Goal: Find specific page/section: Find specific page/section

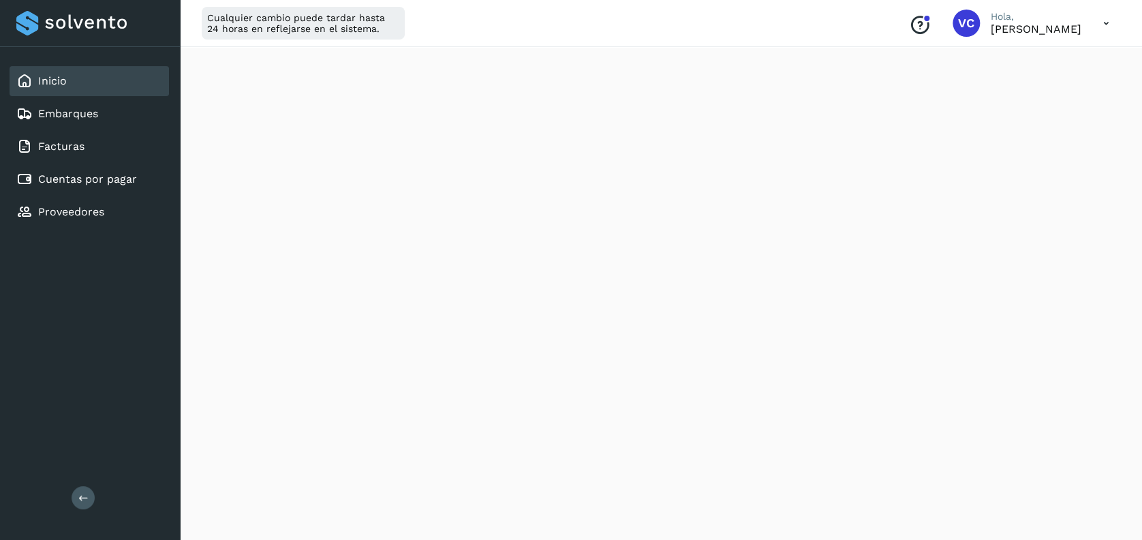
scroll to position [138, 0]
click at [65, 211] on link "Proveedores" at bounding box center [71, 211] width 66 height 13
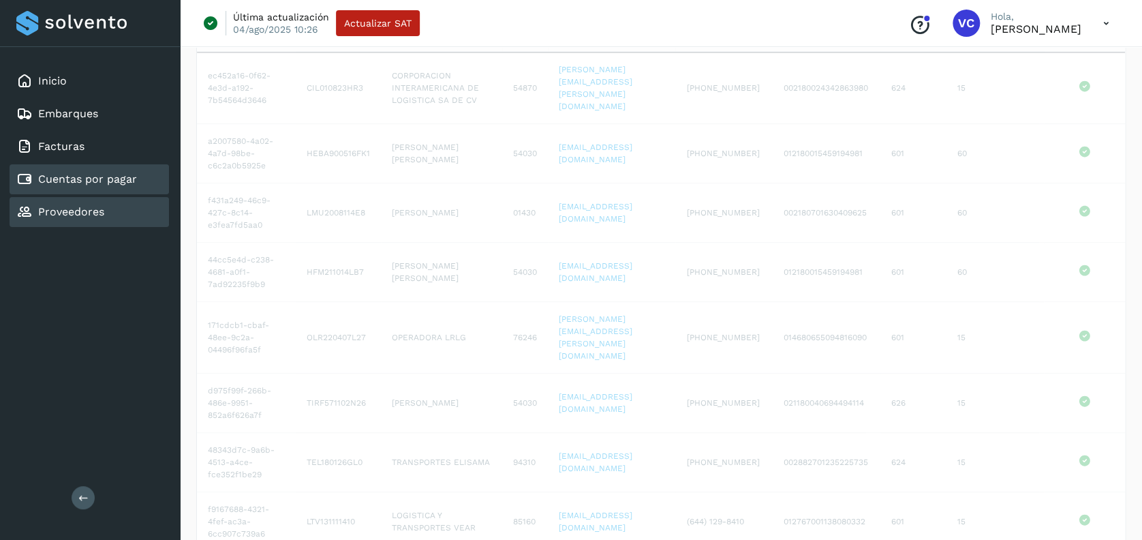
click at [92, 172] on link "Cuentas por pagar" at bounding box center [87, 178] width 99 height 13
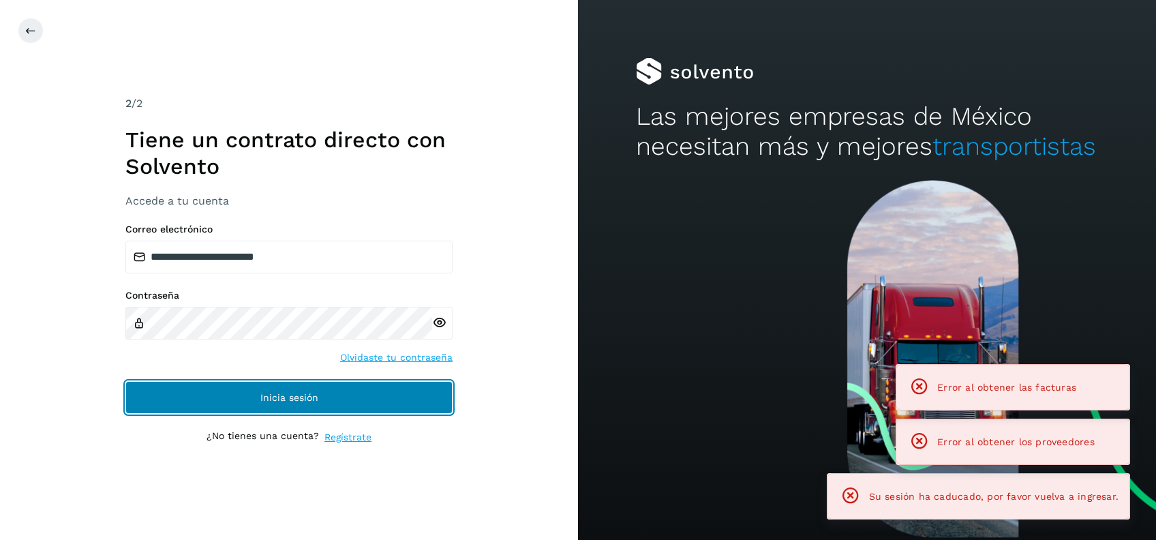
click at [367, 398] on button "Inicia sesión" at bounding box center [288, 397] width 327 height 33
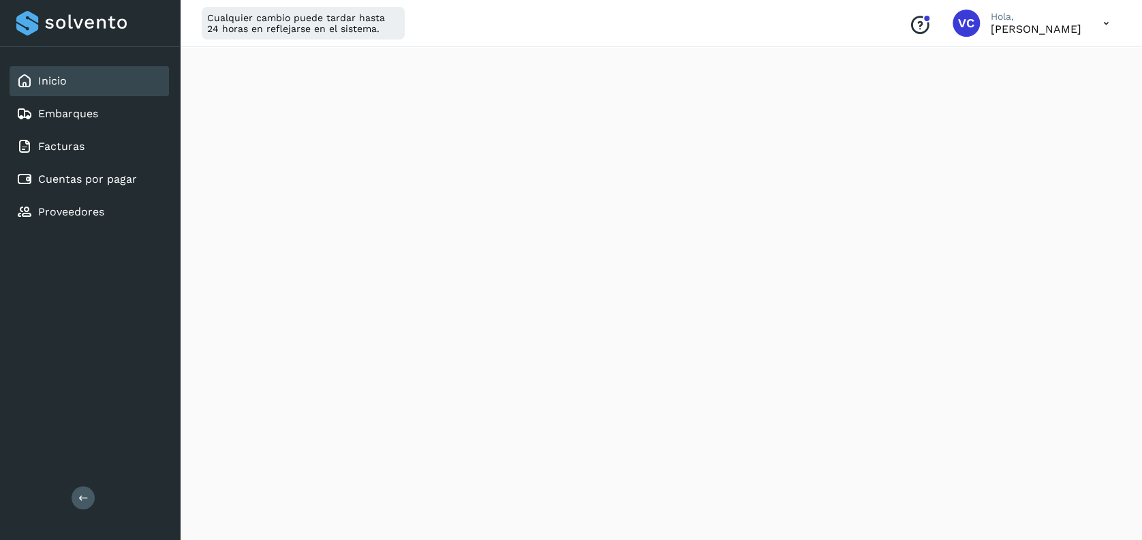
scroll to position [778, 0]
click at [72, 173] on link "Cuentas por pagar" at bounding box center [87, 178] width 99 height 13
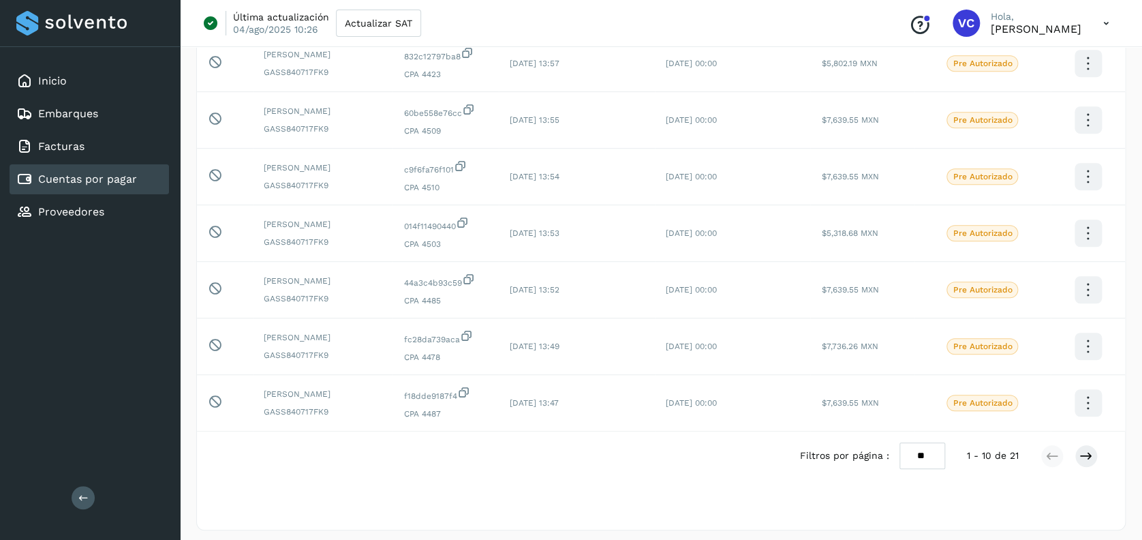
scroll to position [327, 0]
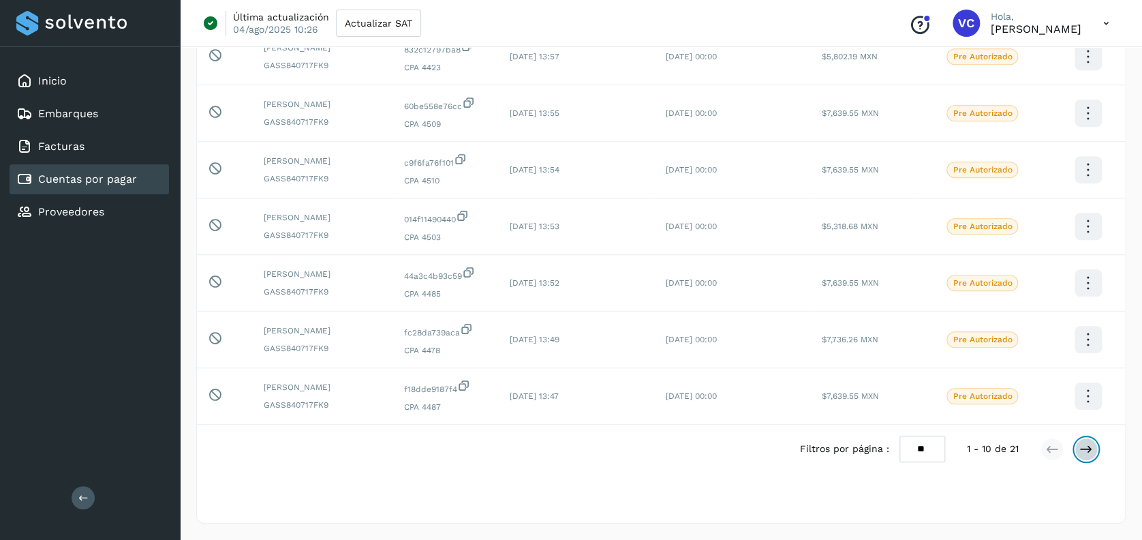
click at [1087, 446] on icon at bounding box center [1087, 449] width 14 height 14
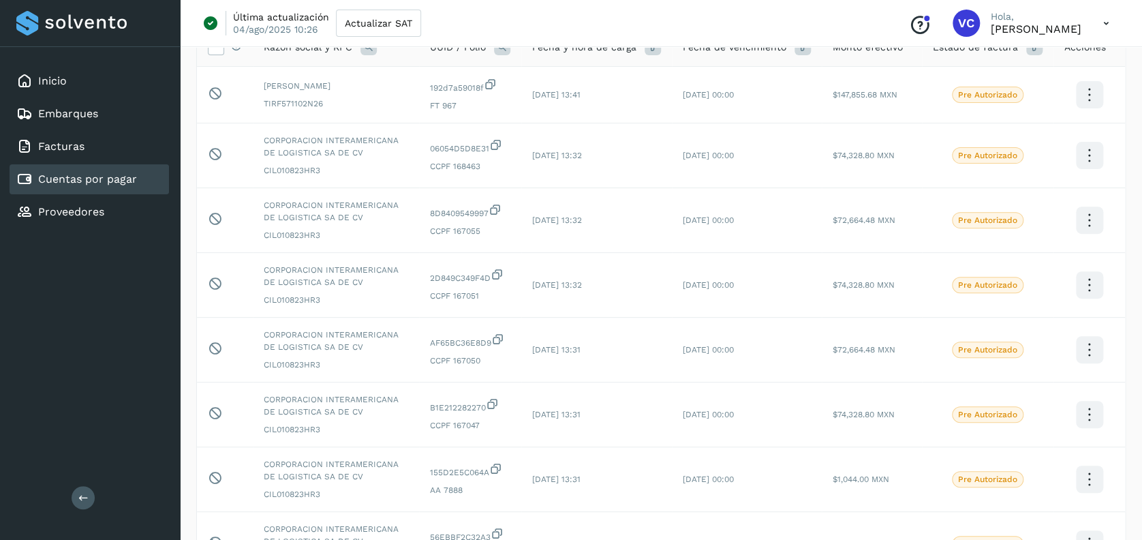
scroll to position [0, 0]
